Goal: Task Accomplishment & Management: Complete application form

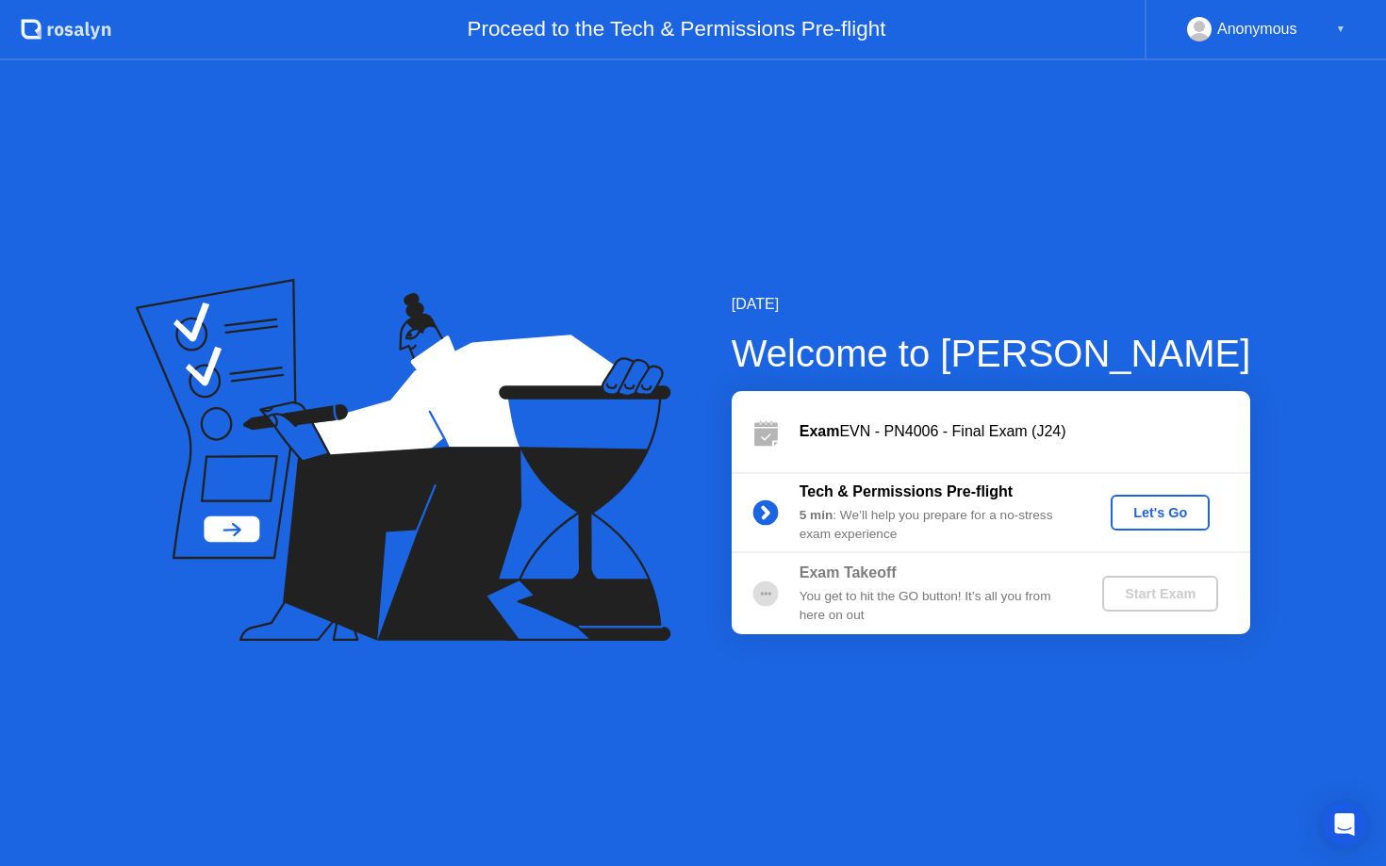
click at [1155, 518] on div "Let's Go" at bounding box center [1160, 512] width 84 height 15
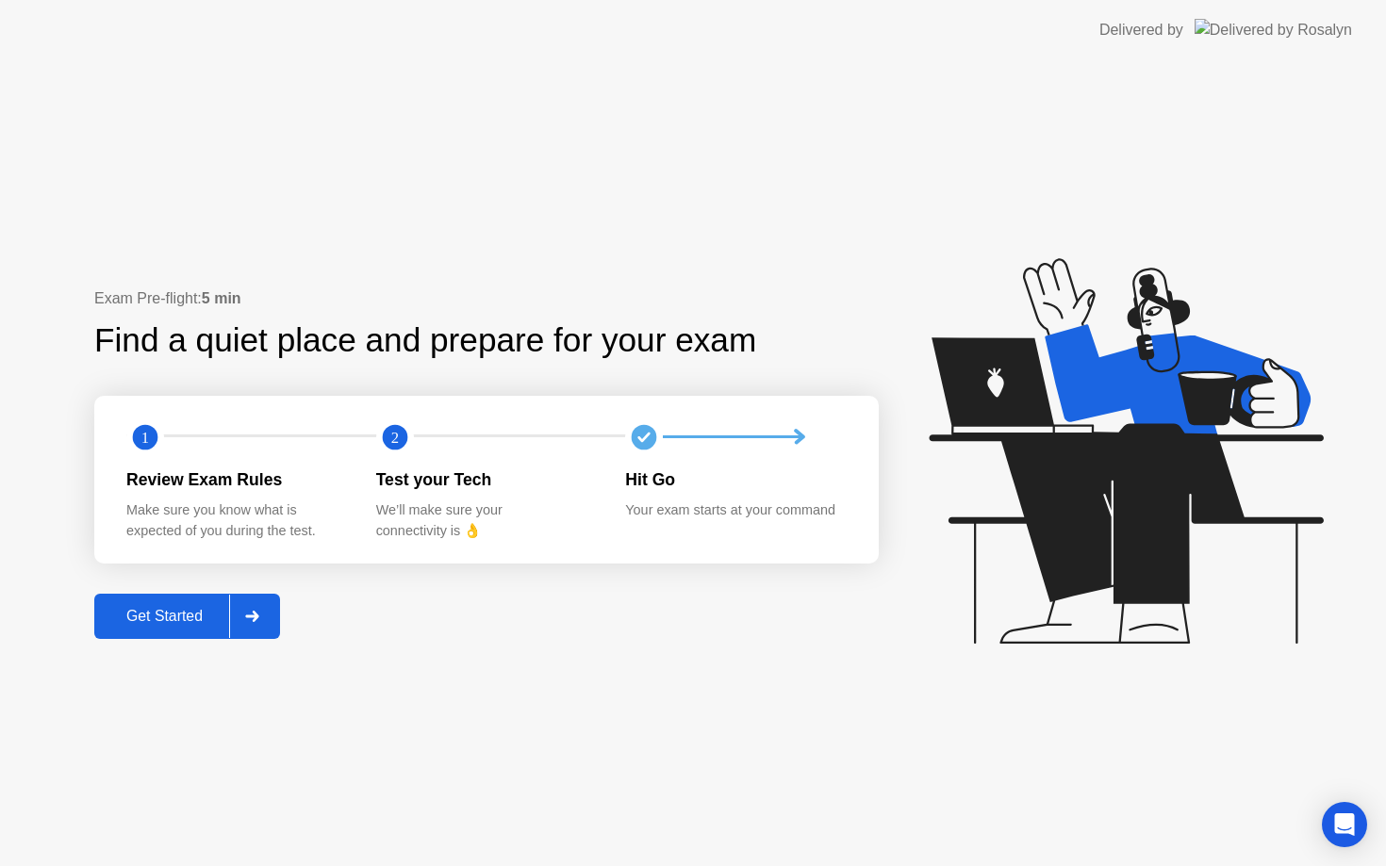
click at [165, 611] on div "Get Started" at bounding box center [164, 616] width 129 height 17
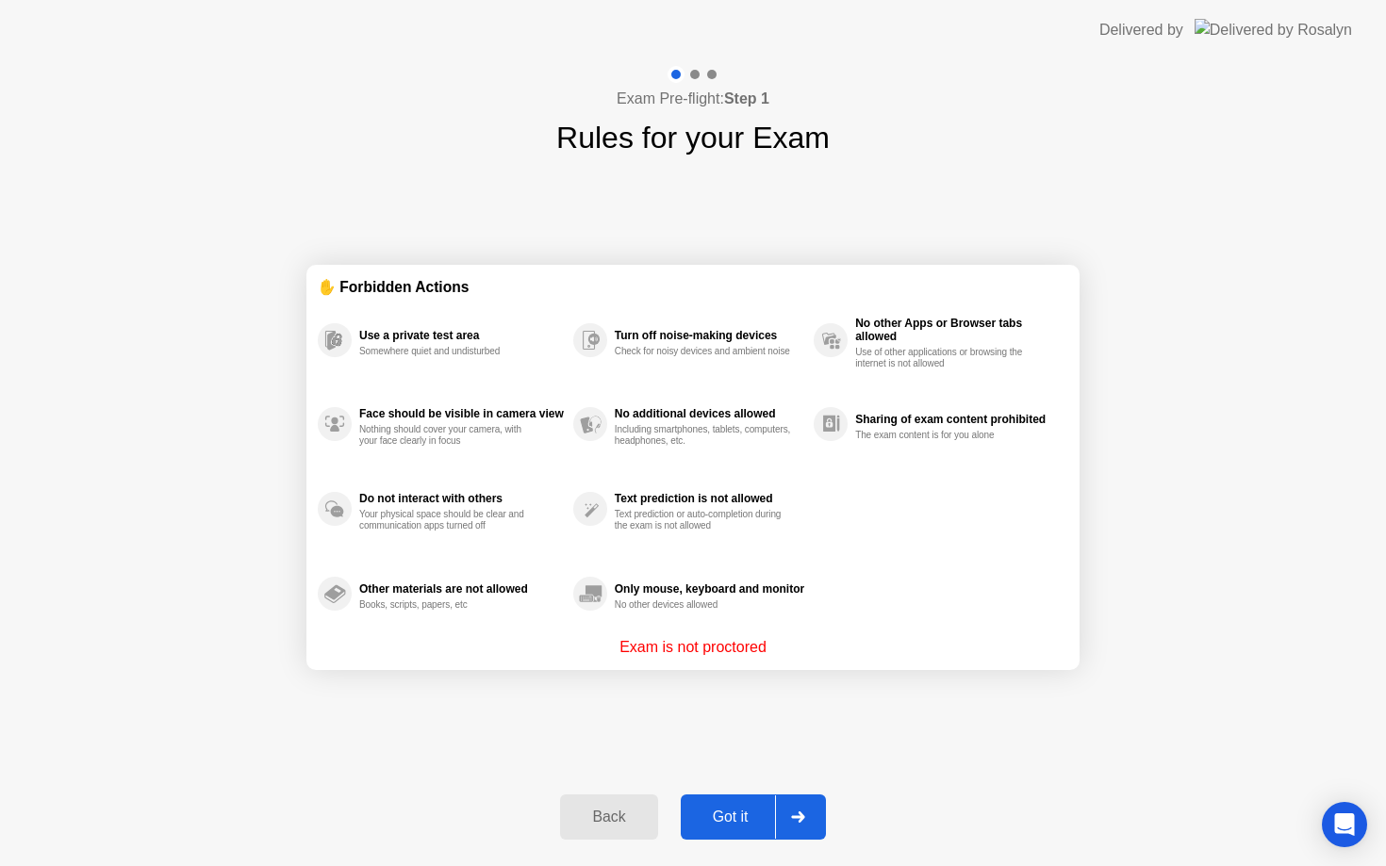
click at [749, 826] on div "Got it" at bounding box center [730, 817] width 89 height 17
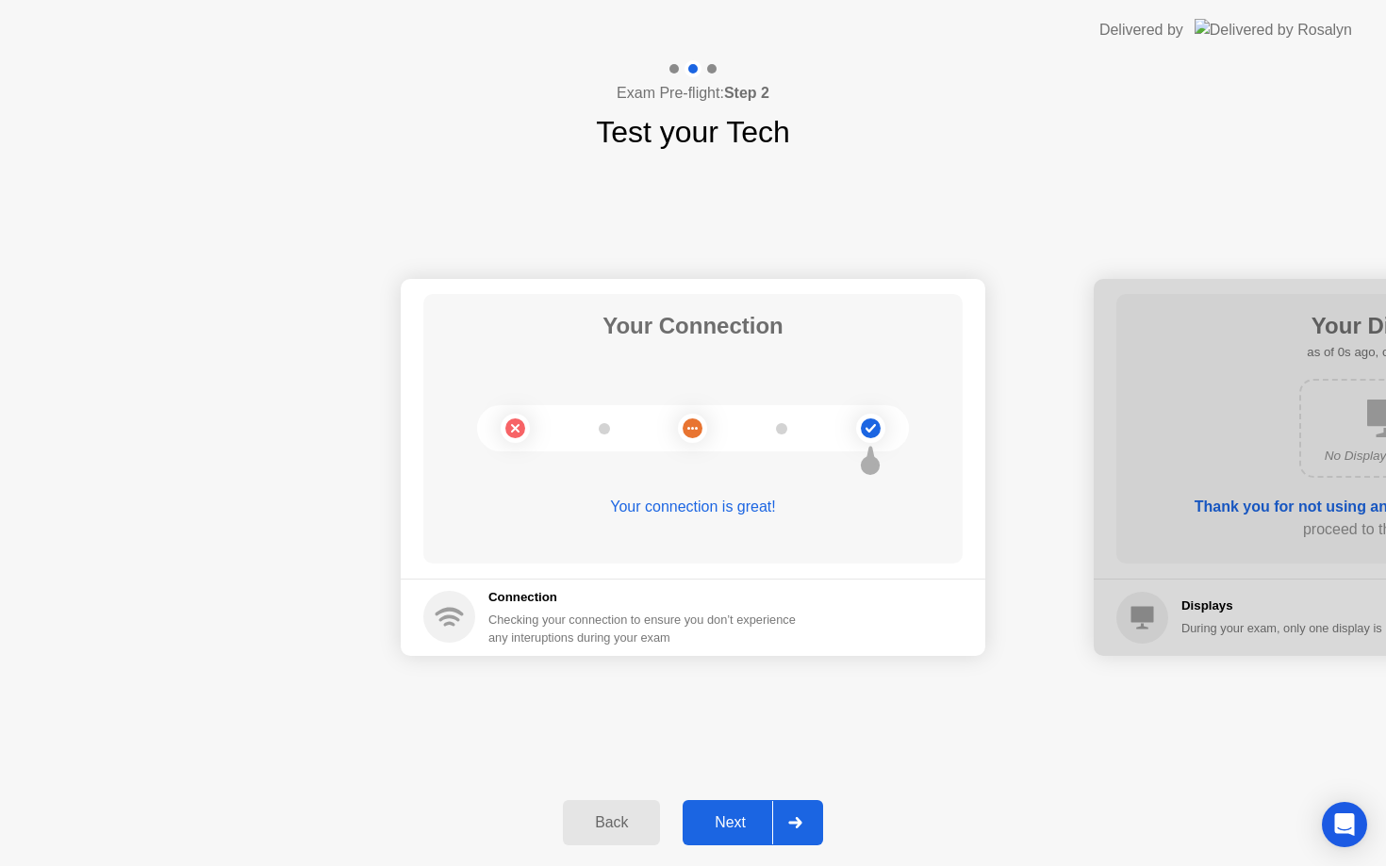
click at [749, 828] on div "Next" at bounding box center [730, 822] width 84 height 17
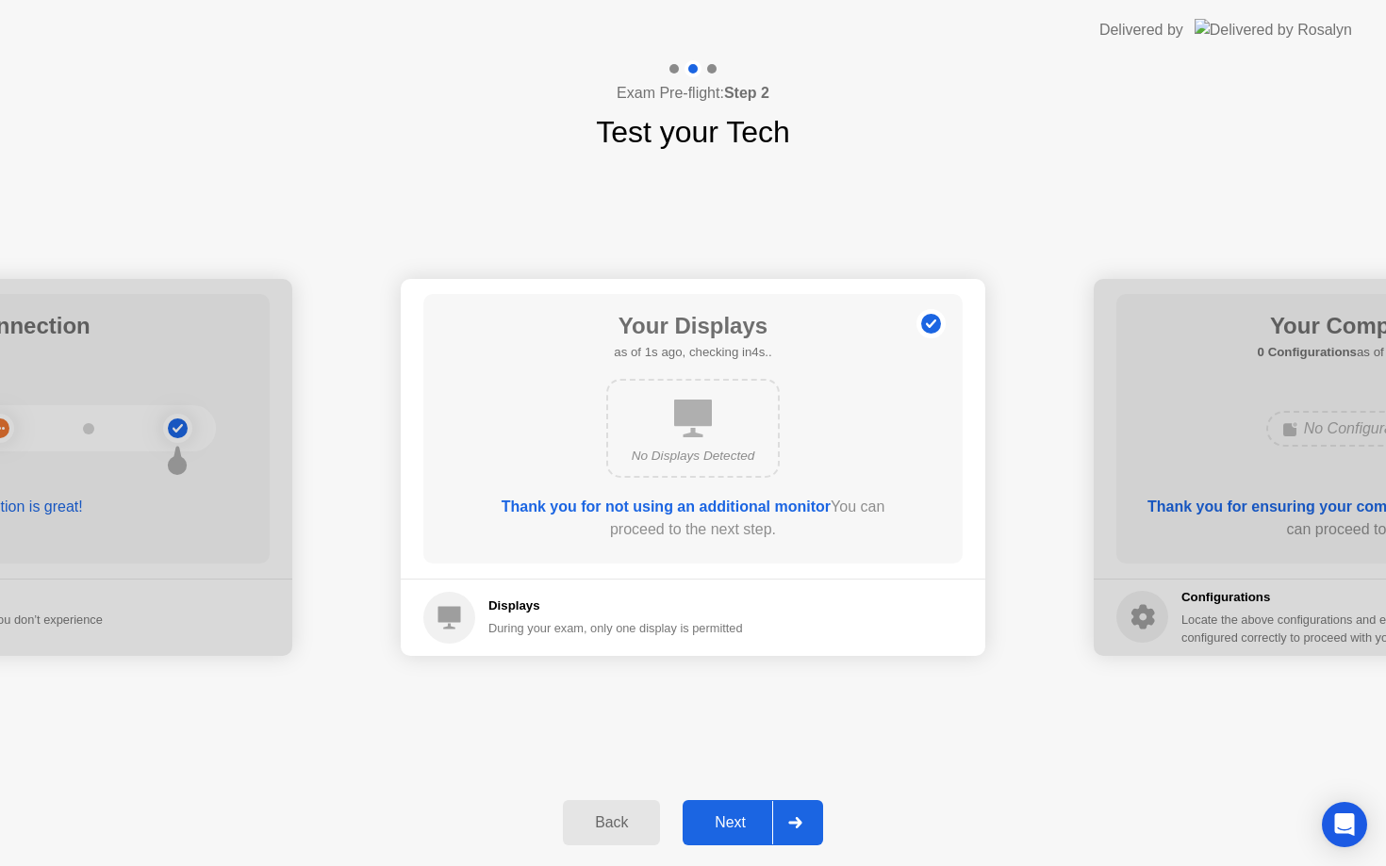
click at [749, 828] on div "Next" at bounding box center [730, 822] width 84 height 17
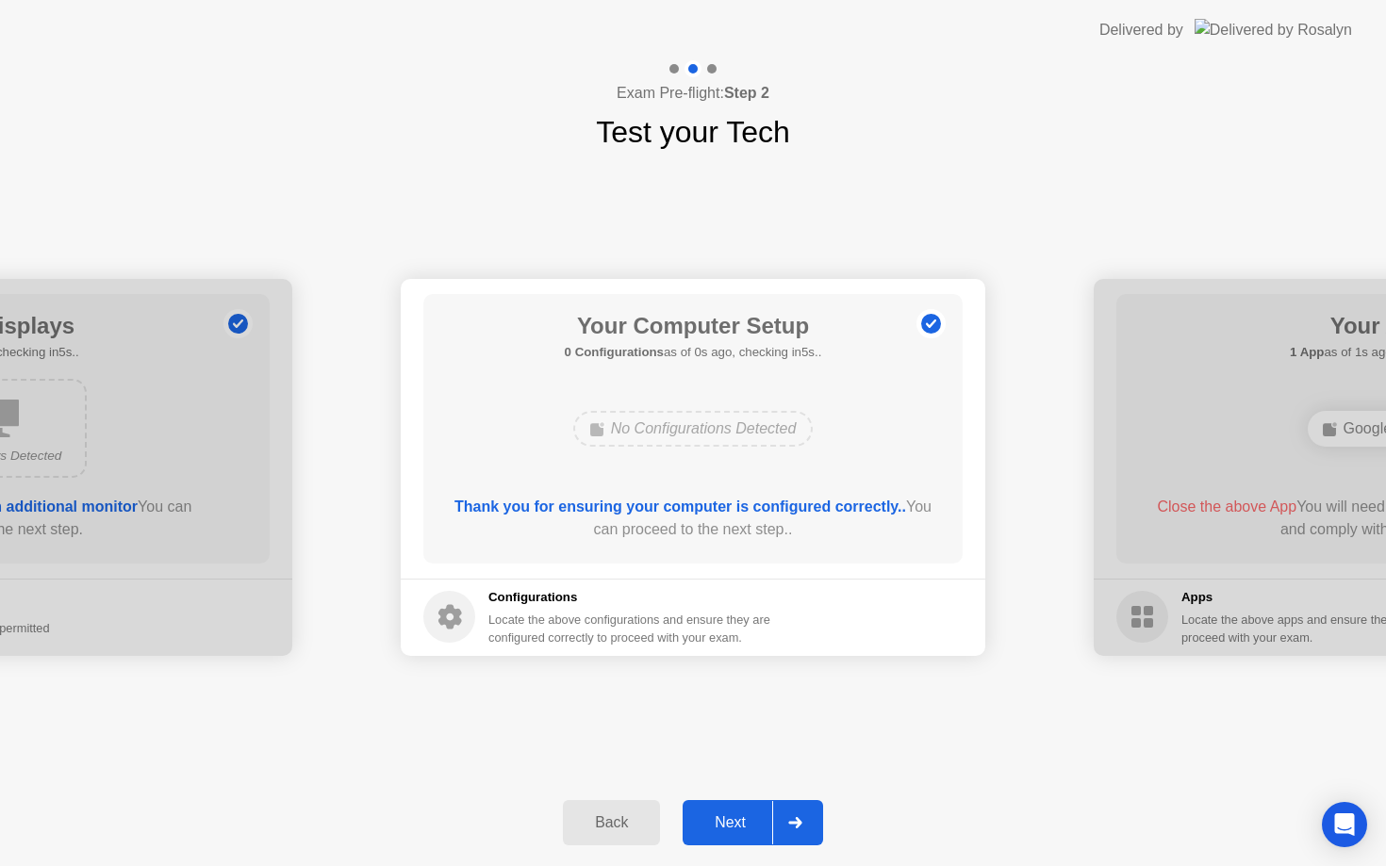
click at [749, 828] on div "Next" at bounding box center [730, 822] width 84 height 17
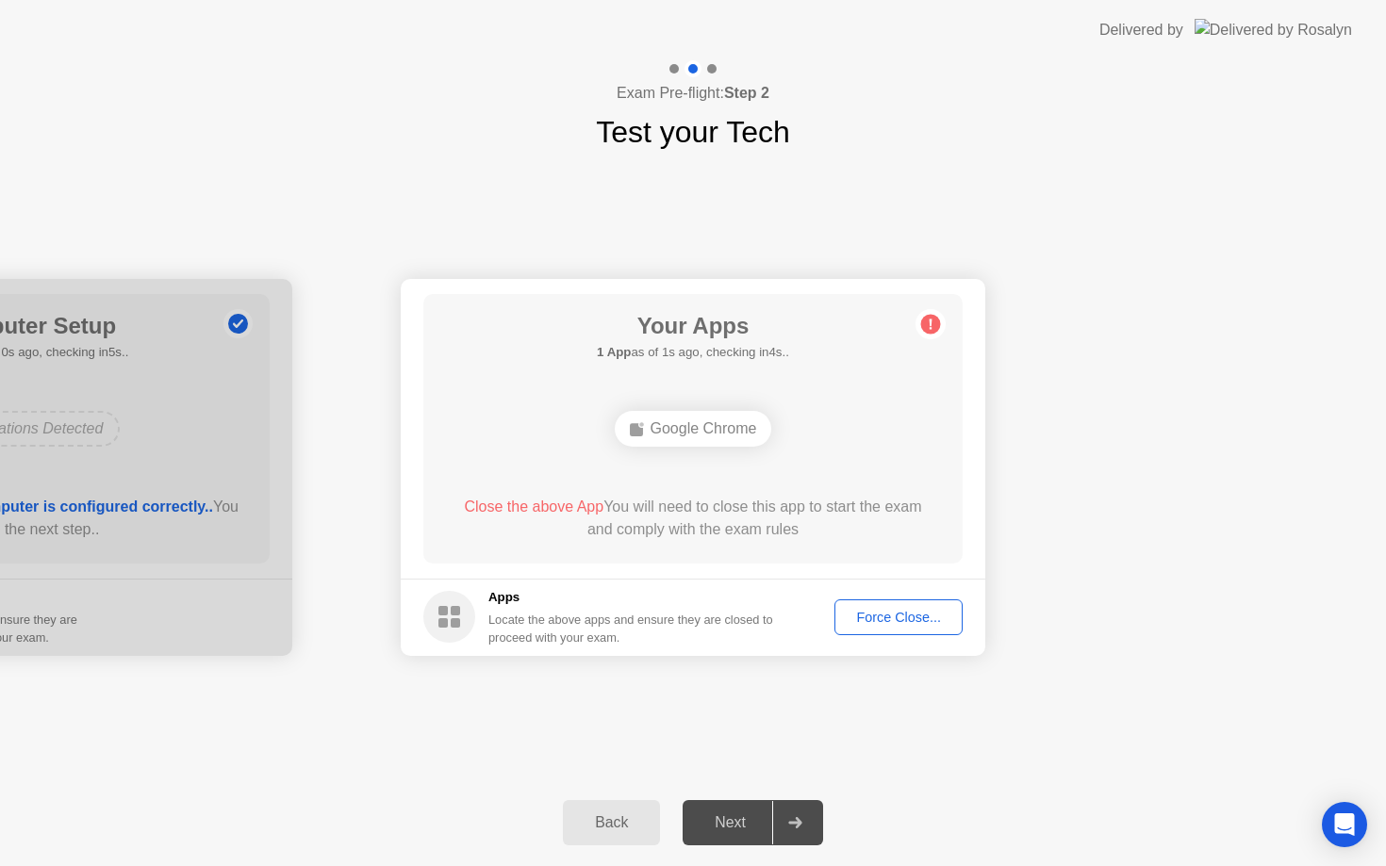
click at [895, 628] on button "Force Close..." at bounding box center [898, 617] width 128 height 36
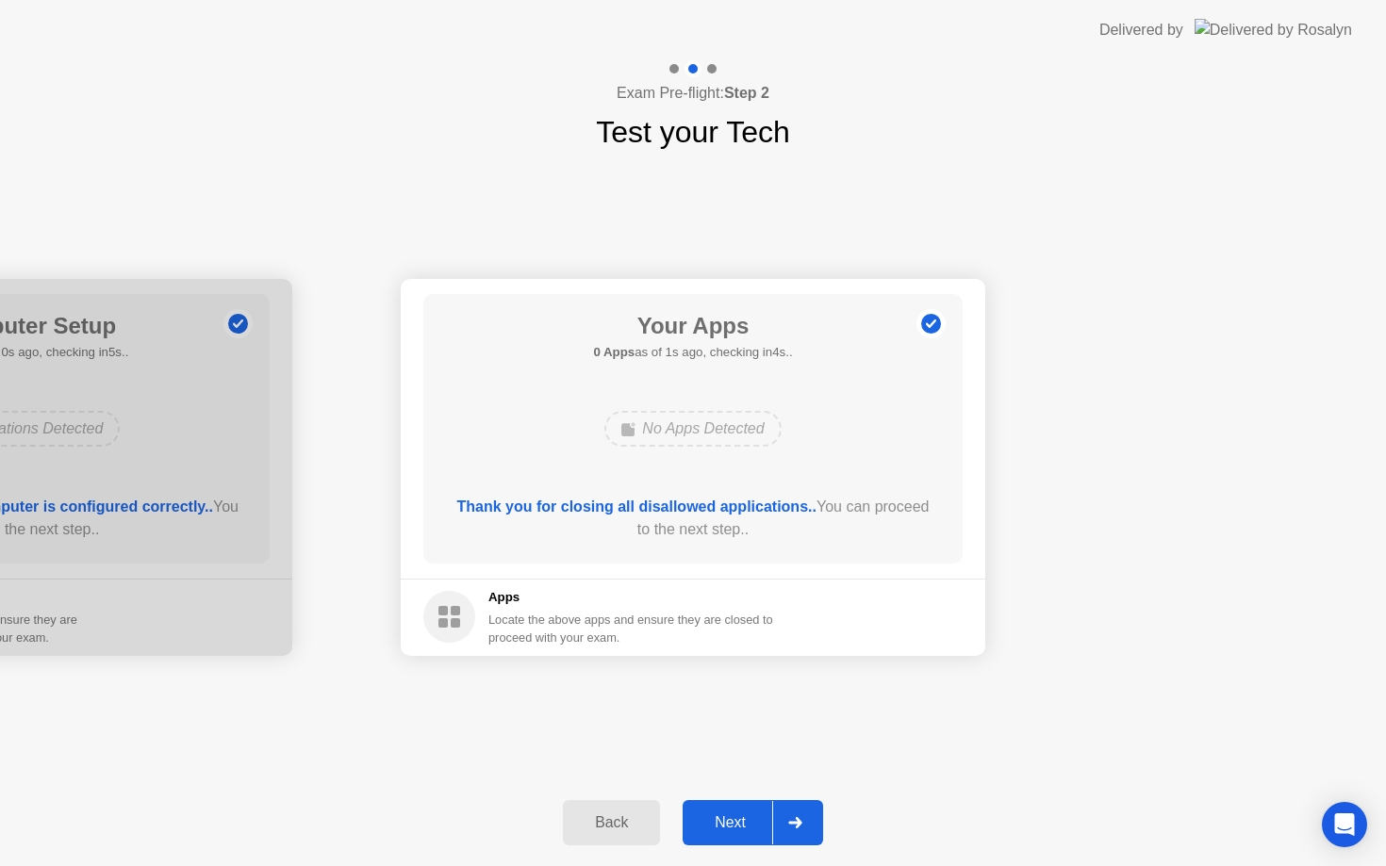
click at [735, 822] on div "Next" at bounding box center [730, 822] width 84 height 17
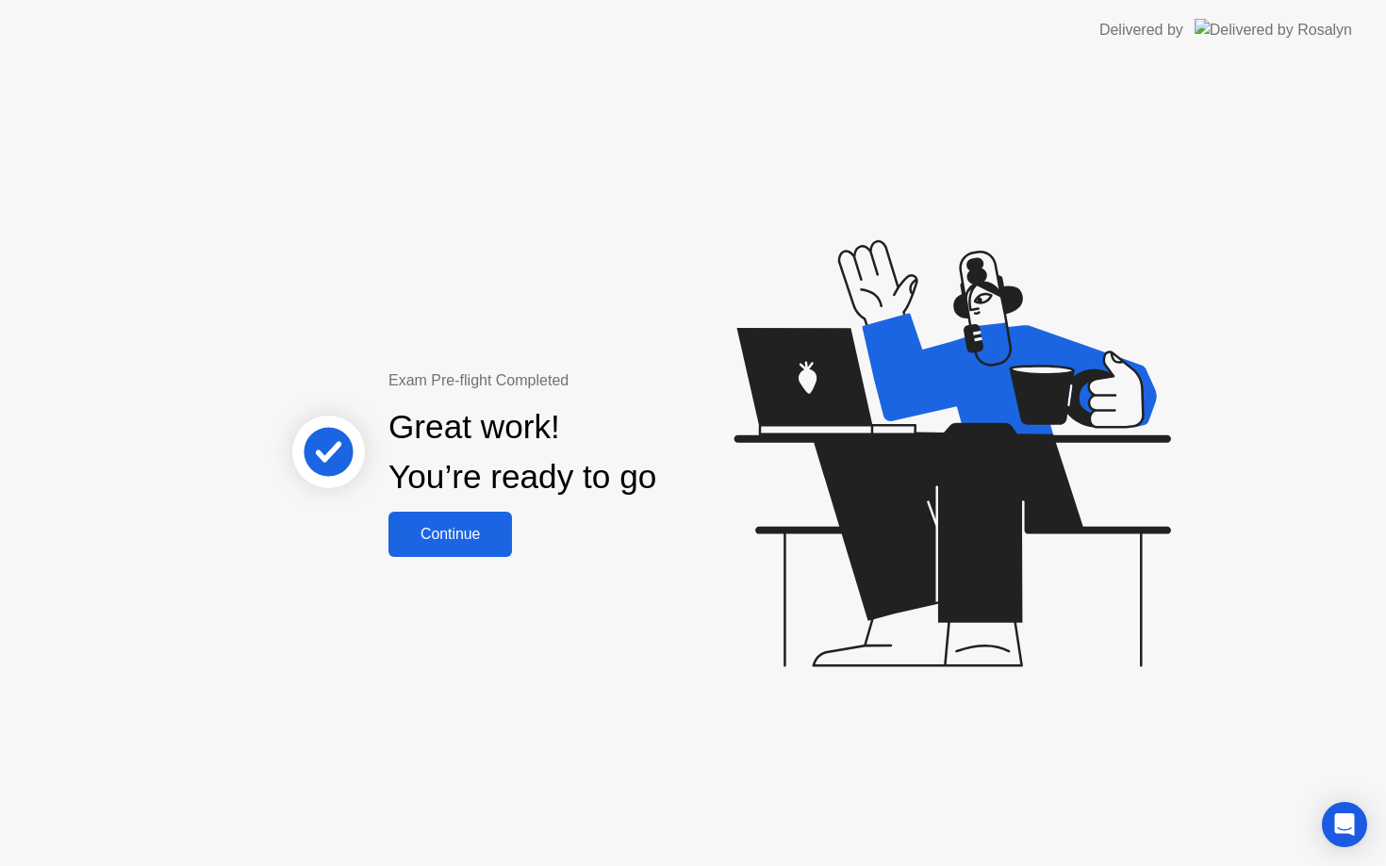
click at [485, 543] on div "Continue" at bounding box center [450, 534] width 112 height 17
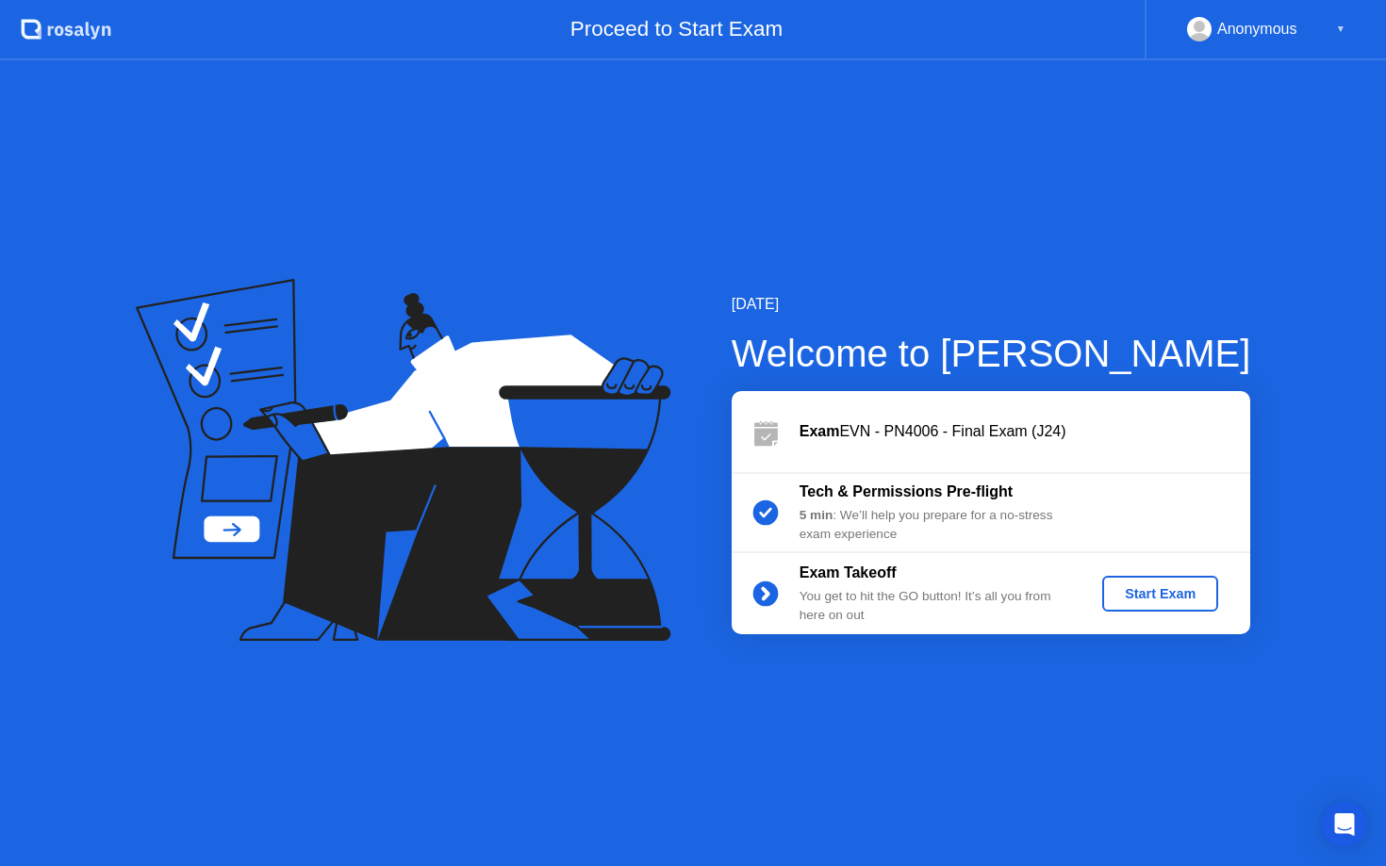
click at [1171, 607] on button "Start Exam" at bounding box center [1160, 594] width 116 height 36
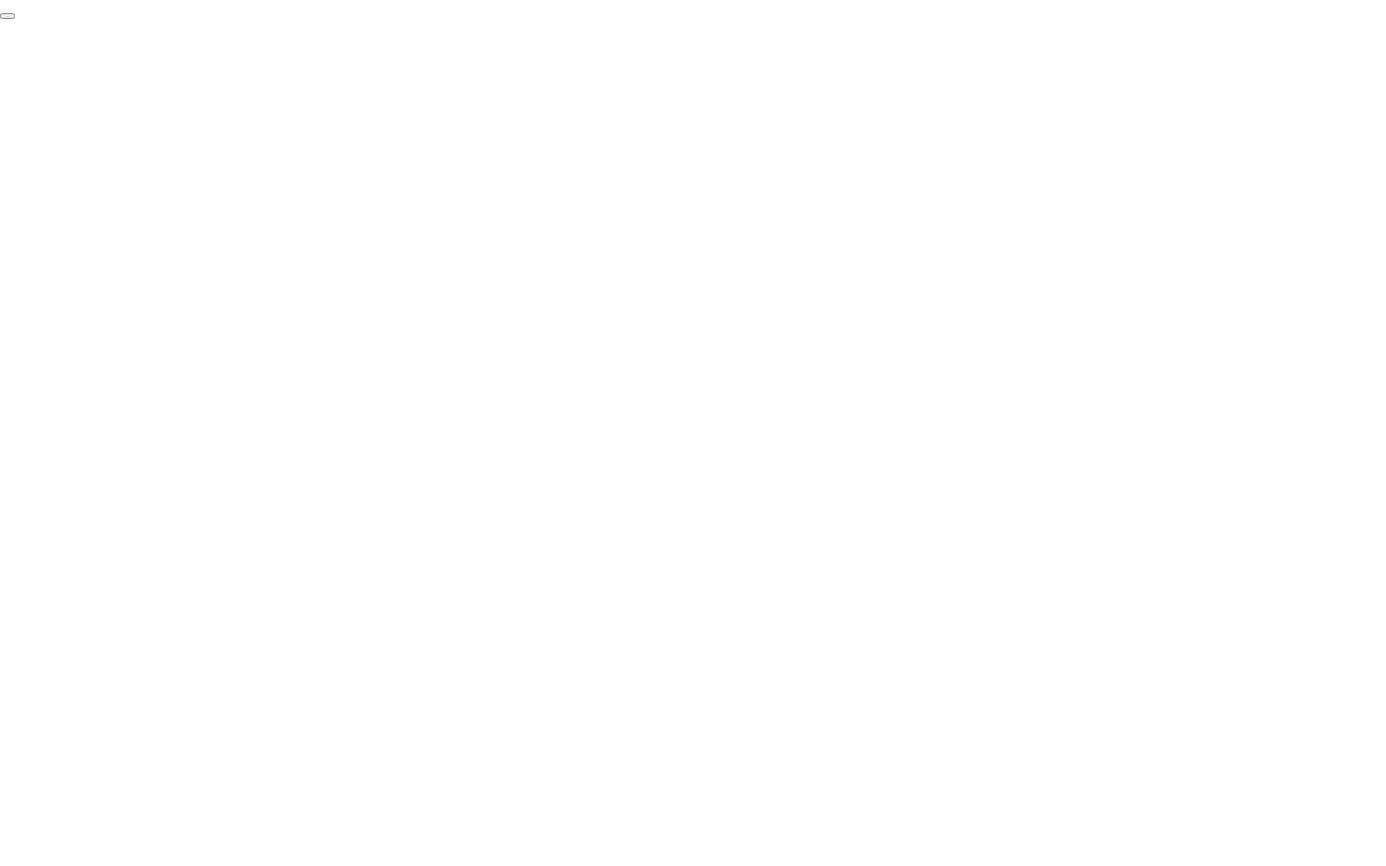
click div "End Proctoring Session"
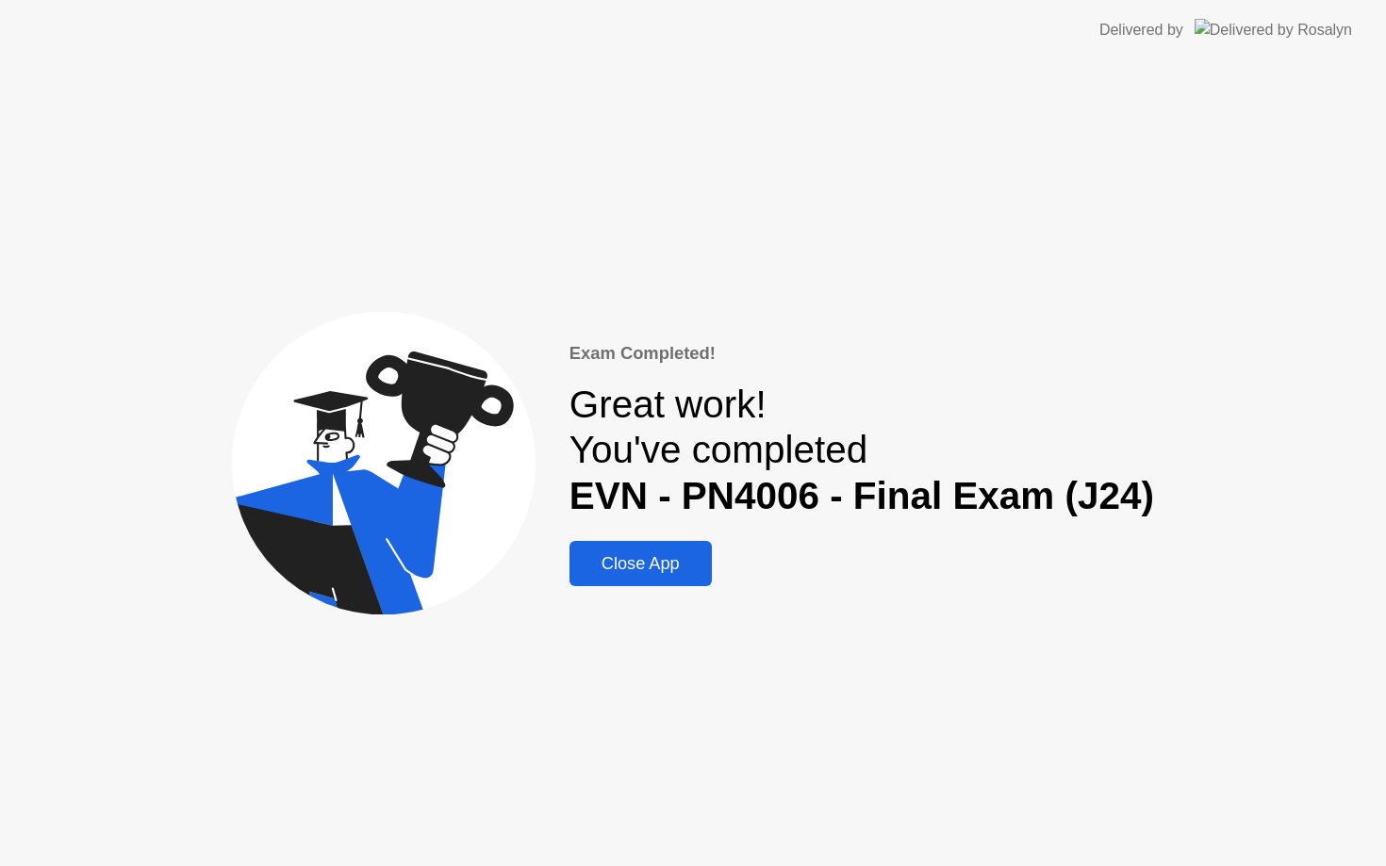
click at [681, 566] on div "Close App" at bounding box center [640, 564] width 131 height 20
